Goal: Information Seeking & Learning: Find specific fact

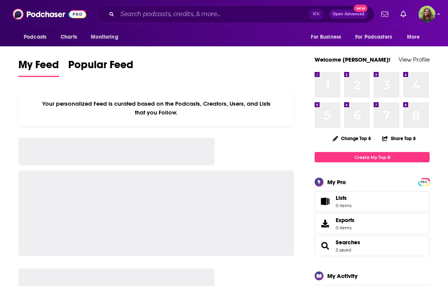
click at [115, 13] on div "⌘ K Open Advanced New" at bounding box center [235, 14] width 278 height 18
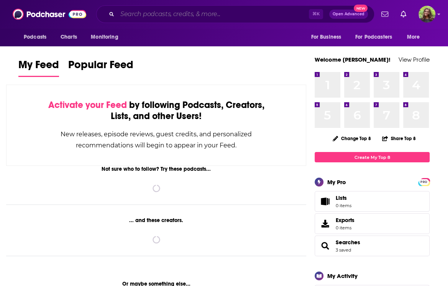
click at [151, 14] on input "Search podcasts, credits, & more..." at bounding box center [213, 14] width 192 height 12
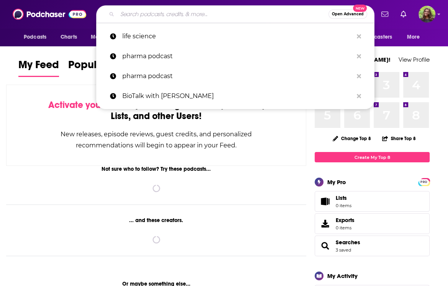
paste input "The Readout LOUD"
type input "The Readout LOUD"
